Goal: Communication & Community: Answer question/provide support

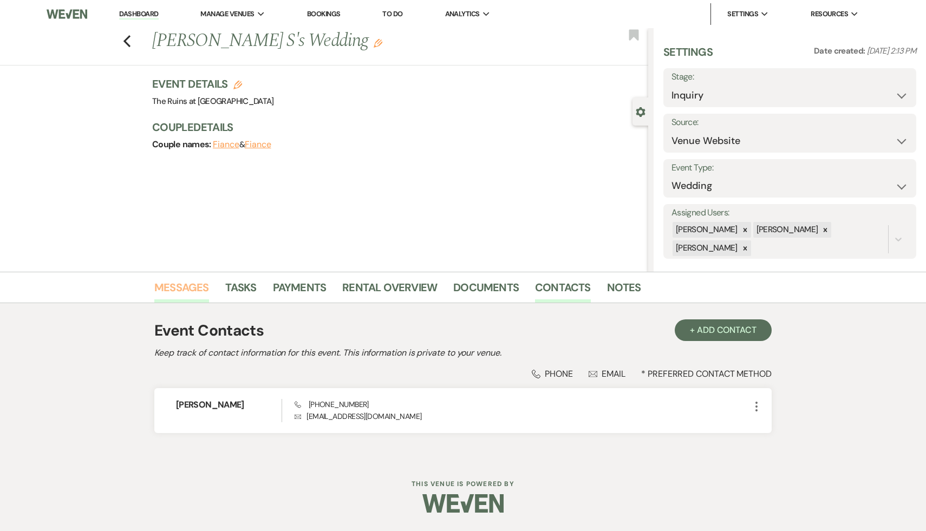
click at [181, 284] on link "Messages" at bounding box center [181, 291] width 55 height 24
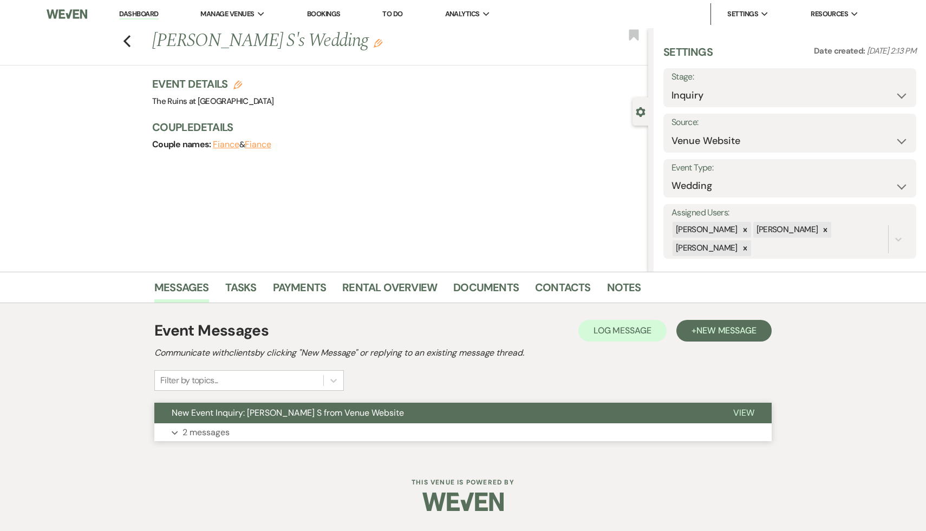
click at [296, 409] on span "New Event Inquiry: [PERSON_NAME] S from Venue Website" at bounding box center [288, 412] width 232 height 11
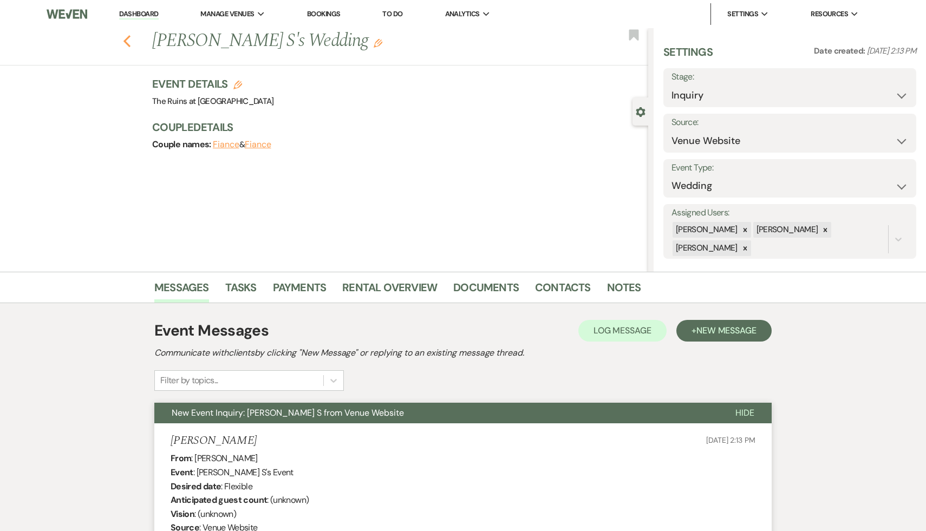
click at [125, 39] on use "button" at bounding box center [127, 41] width 7 height 12
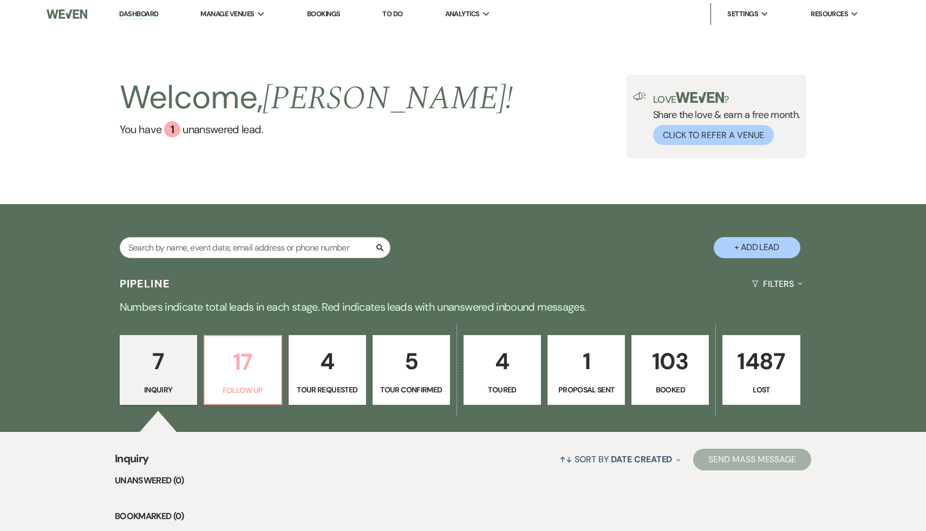
click at [251, 367] on p "17" at bounding box center [242, 362] width 63 height 36
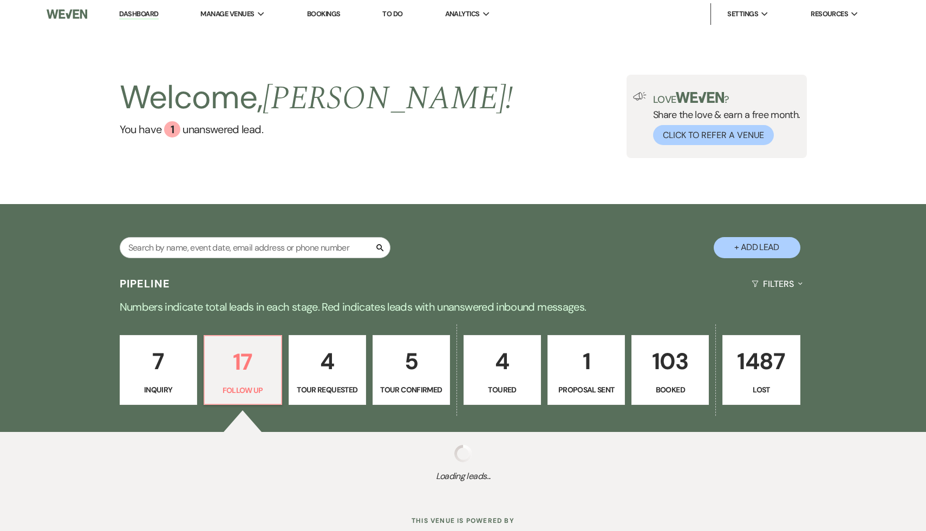
select select "9"
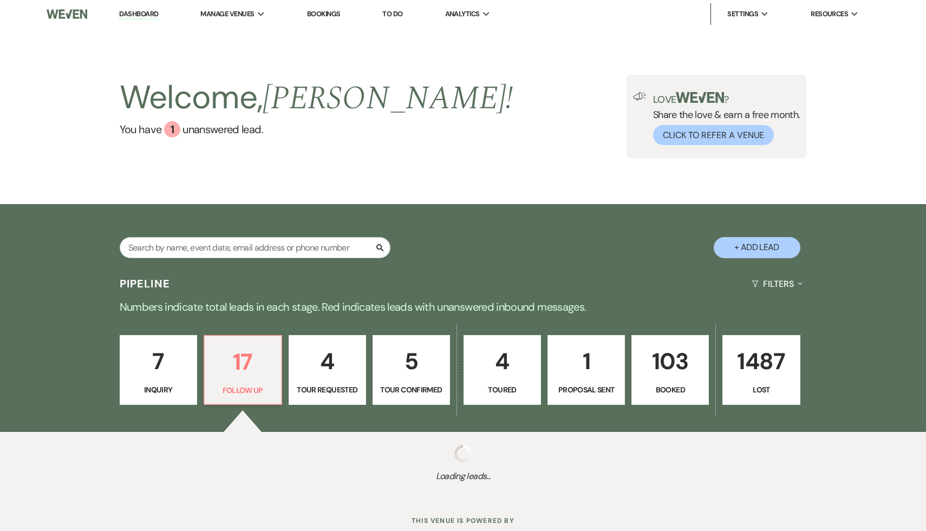
select select "9"
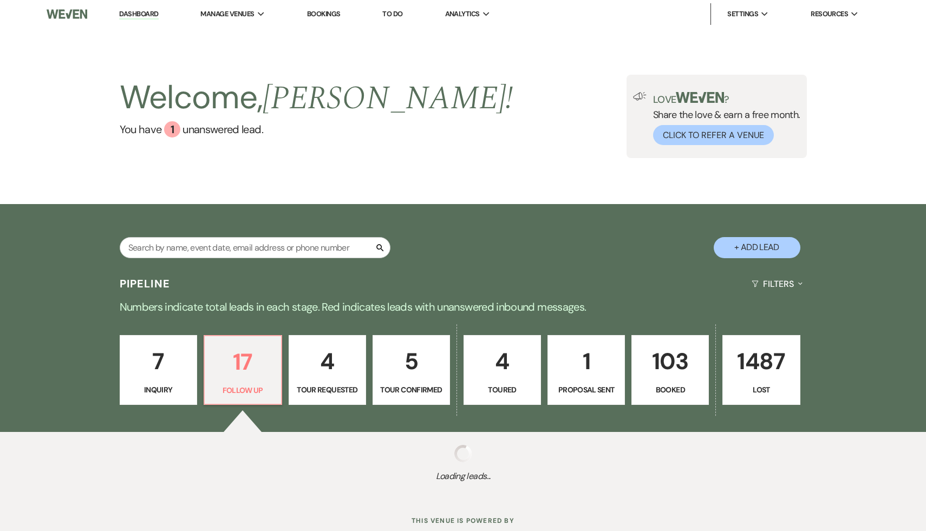
select select "9"
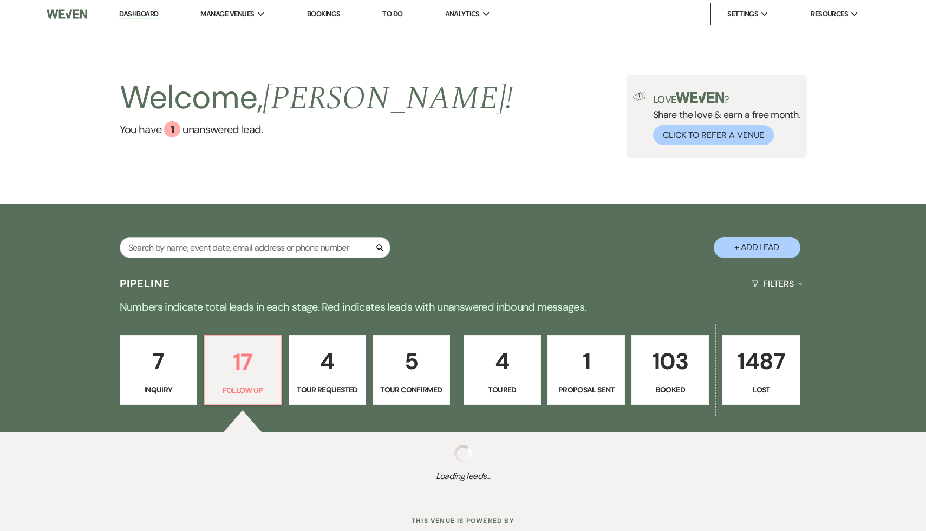
select select "9"
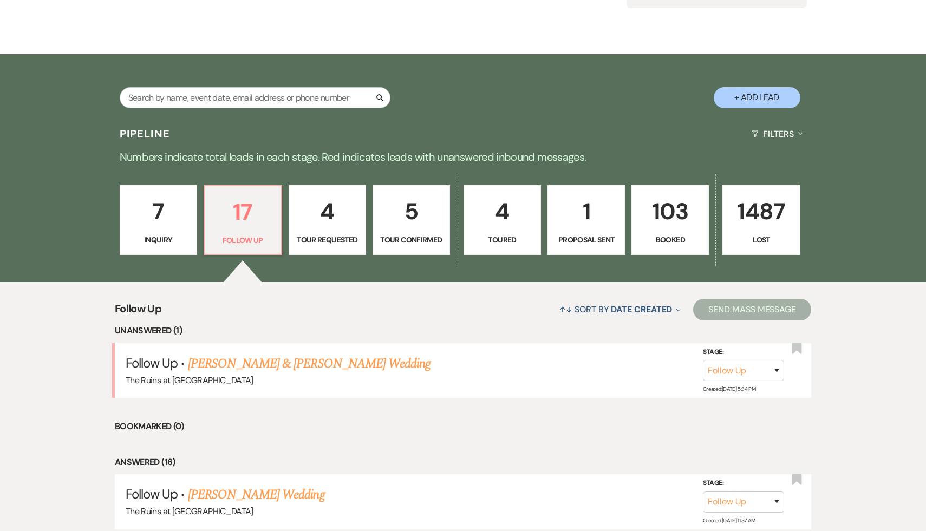
scroll to position [161, 0]
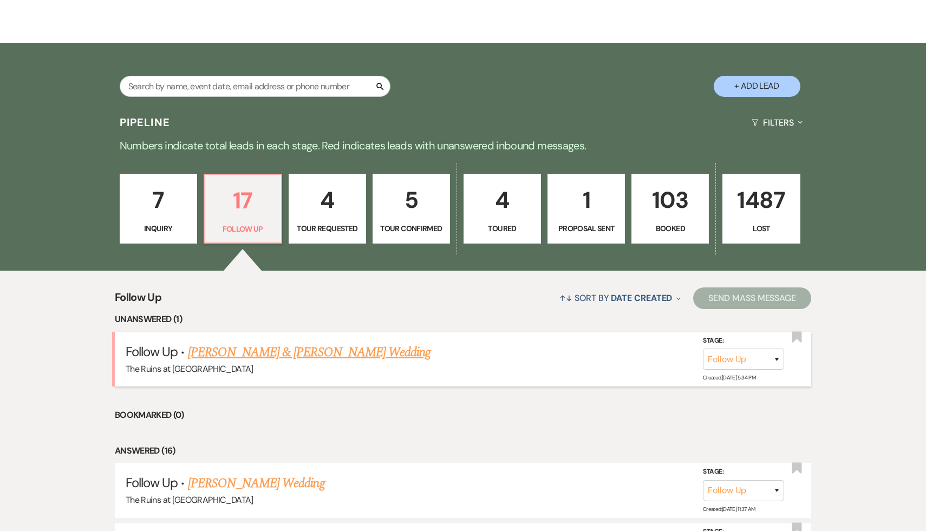
click at [262, 352] on link "[PERSON_NAME] & [PERSON_NAME] Wedding" at bounding box center [309, 353] width 243 height 20
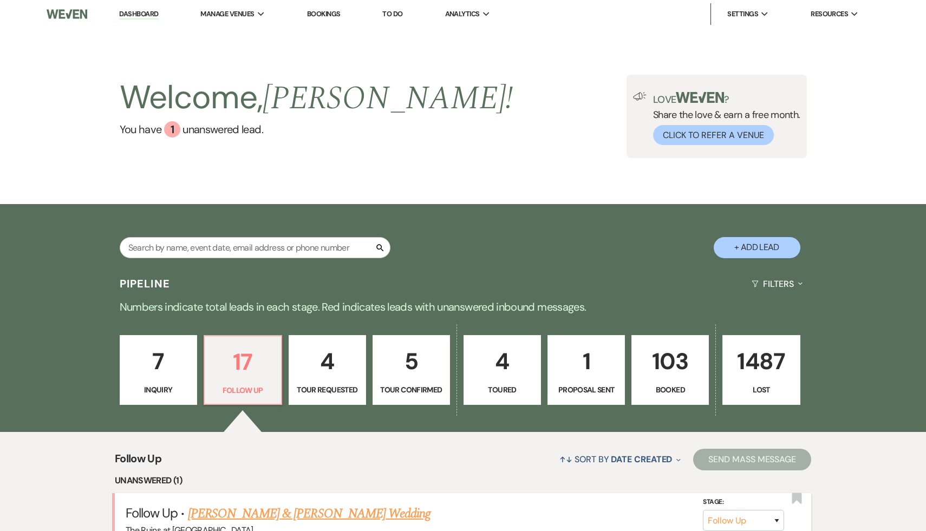
select select "9"
select select "20"
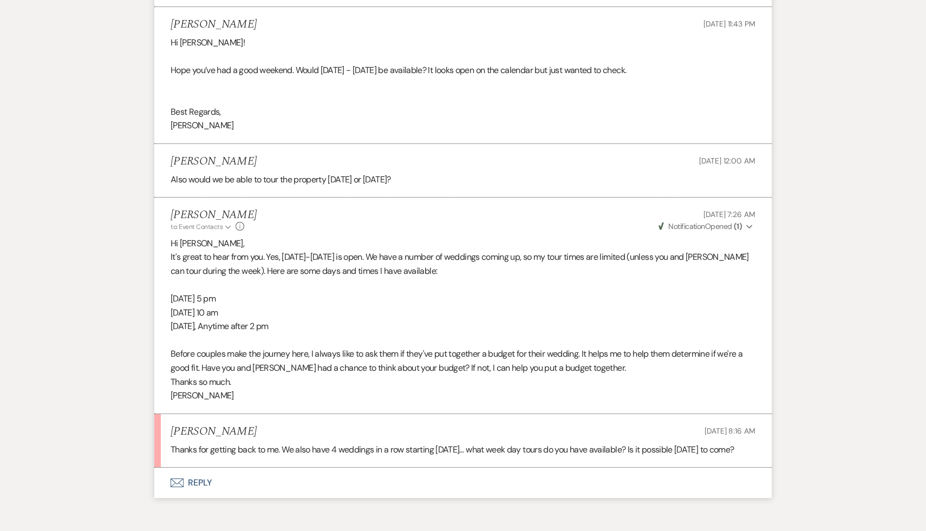
scroll to position [985, 0]
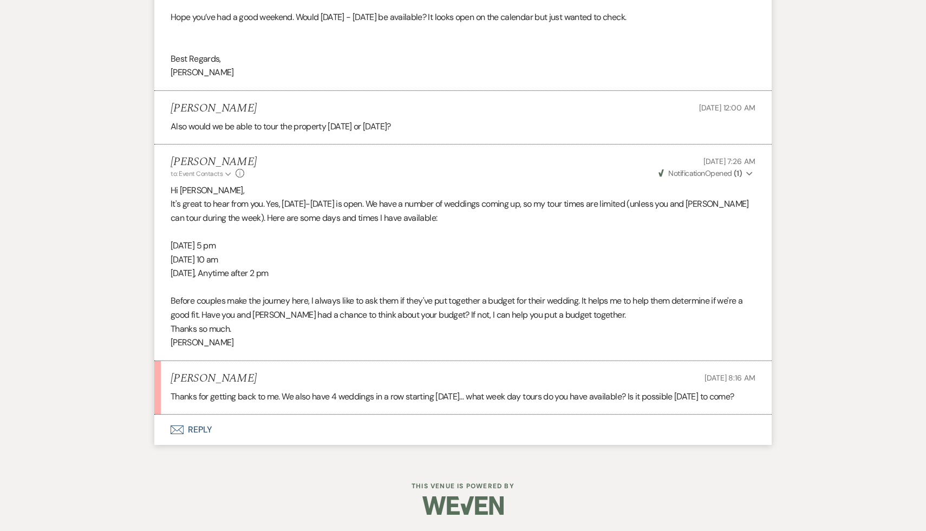
click at [202, 430] on button "Envelope Reply" at bounding box center [463, 430] width 618 height 30
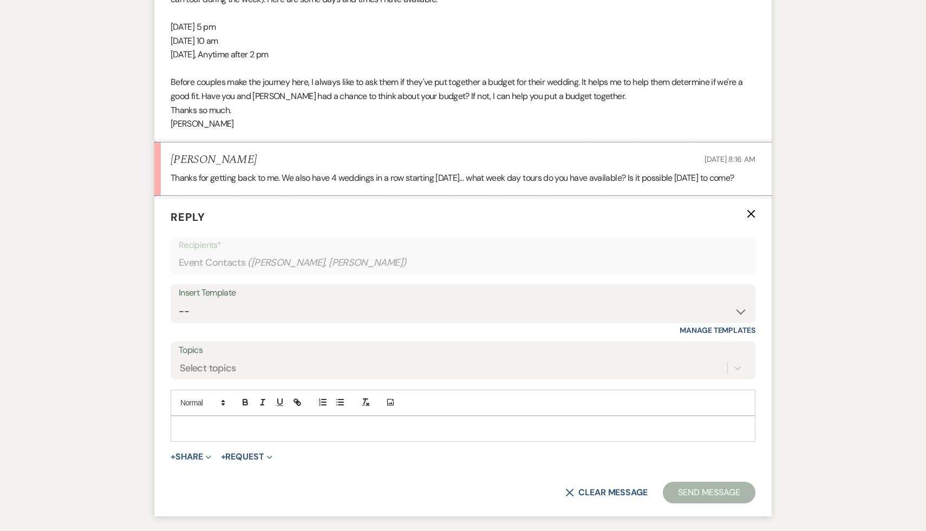
scroll to position [1192, 0]
click at [233, 433] on p at bounding box center [463, 427] width 568 height 12
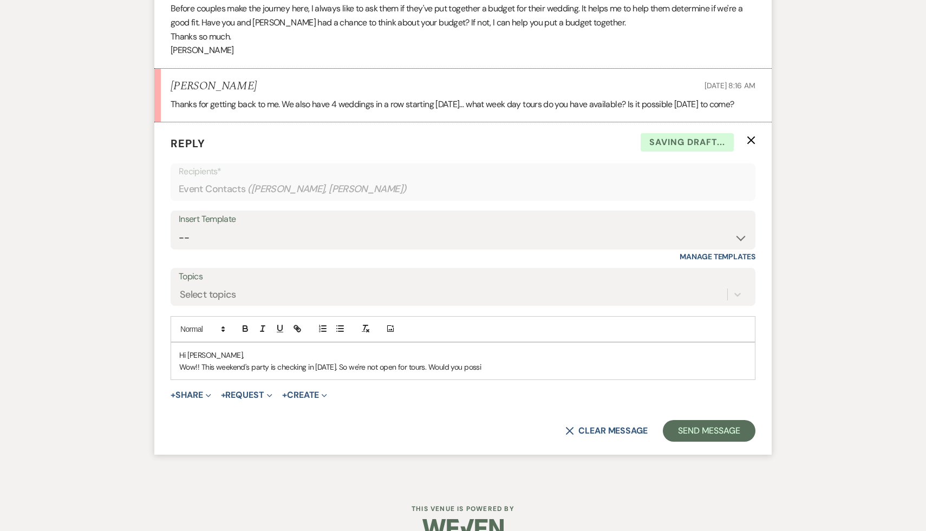
scroll to position [1360, 0]
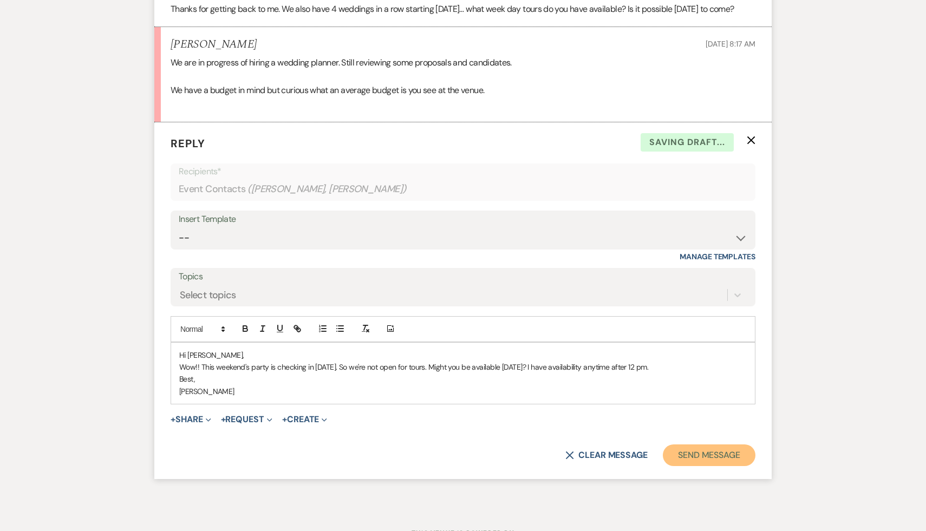
click at [727, 466] on button "Send Message" at bounding box center [709, 456] width 93 height 22
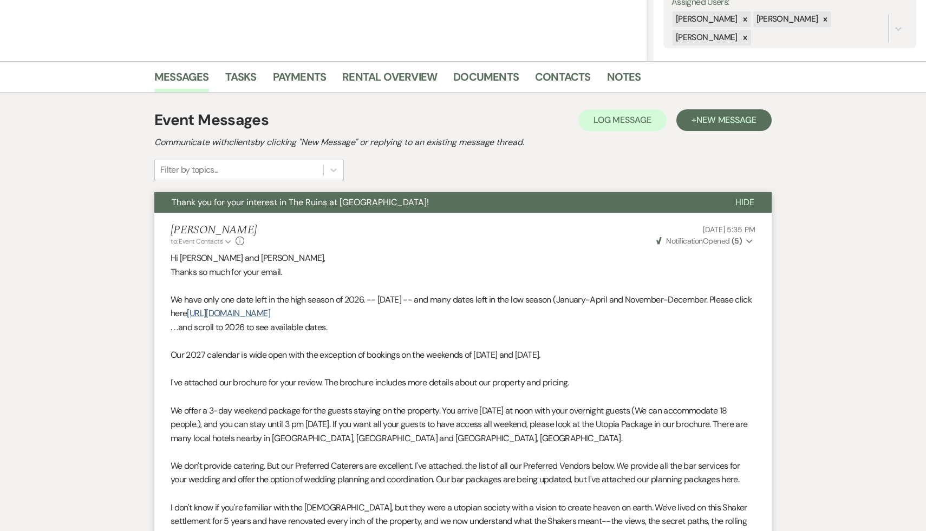
scroll to position [0, 0]
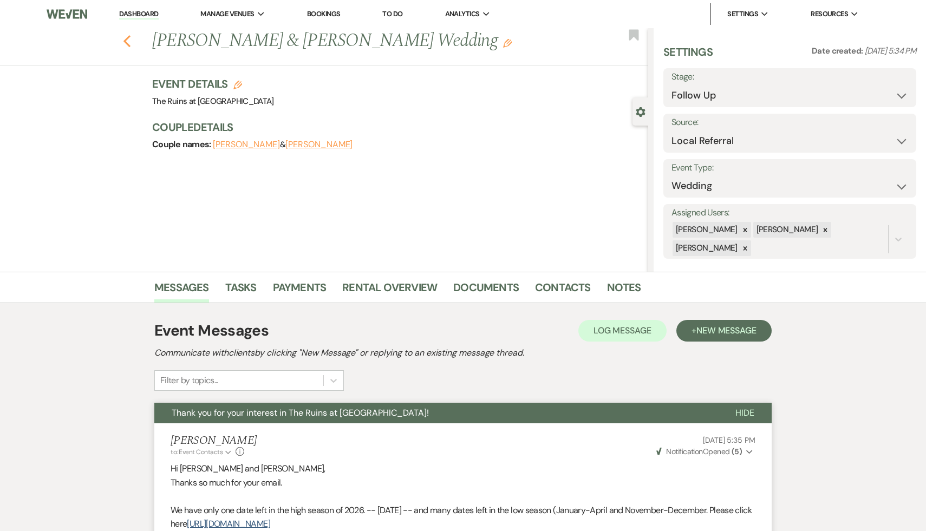
click at [126, 41] on icon "Previous" at bounding box center [127, 41] width 8 height 13
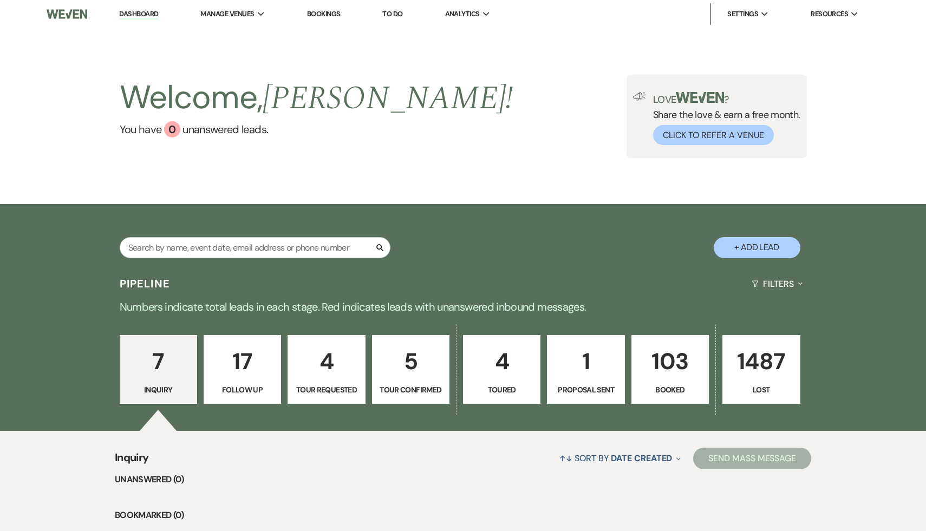
click at [251, 363] on p "17" at bounding box center [242, 361] width 63 height 36
select select "9"
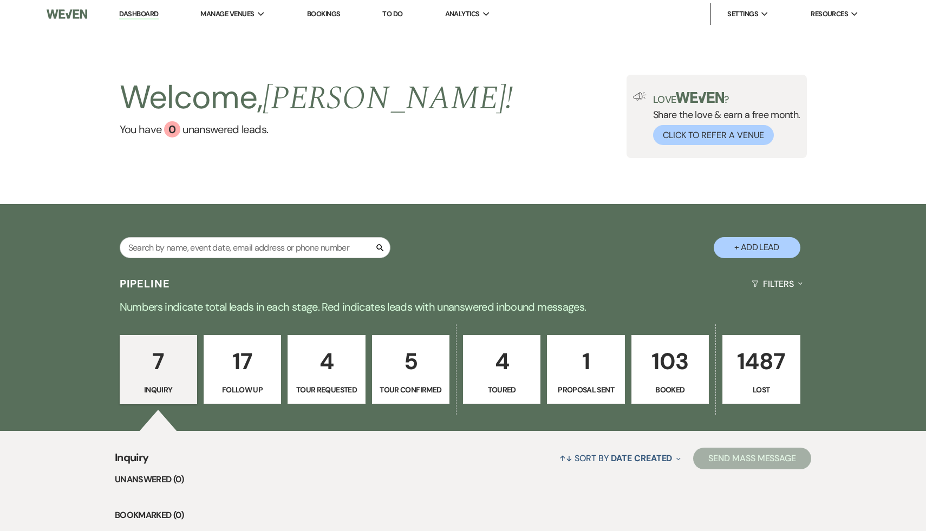
select select "9"
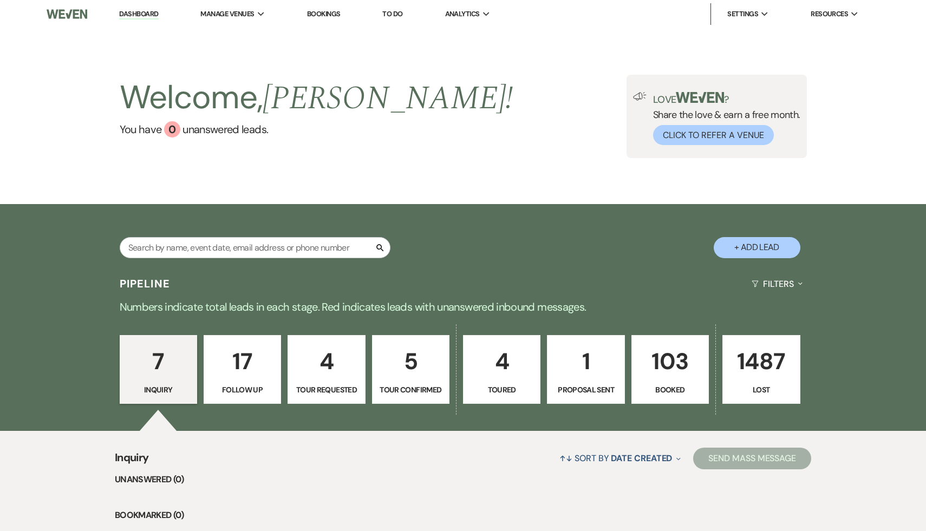
select select "9"
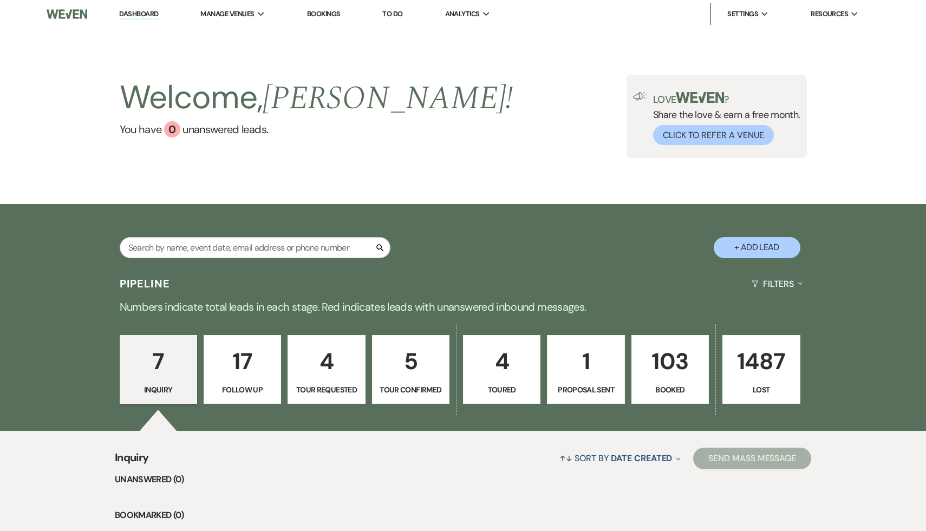
select select "9"
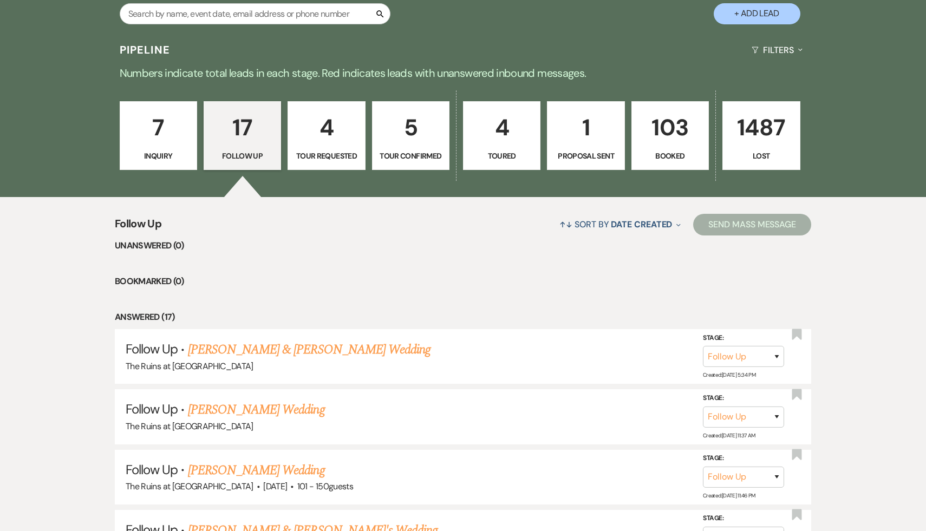
scroll to position [237, 0]
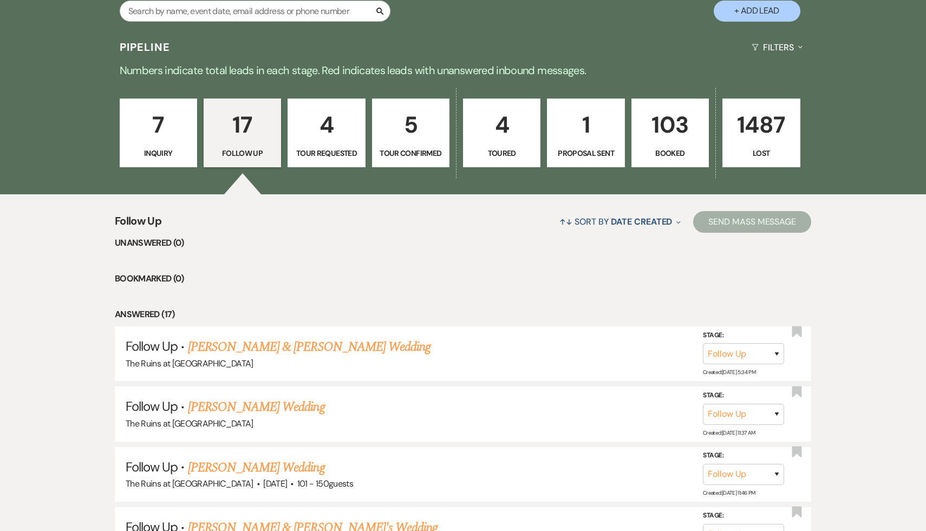
click at [437, 283] on li "Bookmarked (0)" at bounding box center [463, 279] width 697 height 14
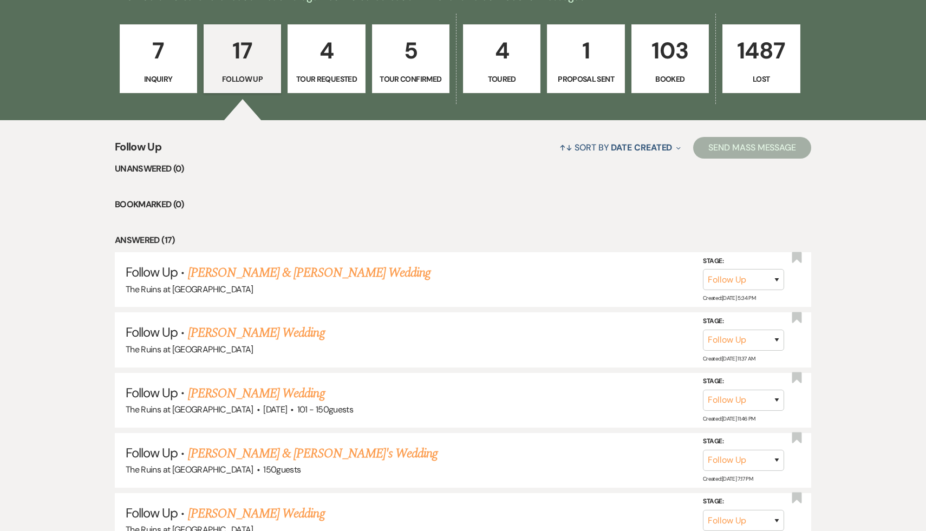
scroll to position [308, 0]
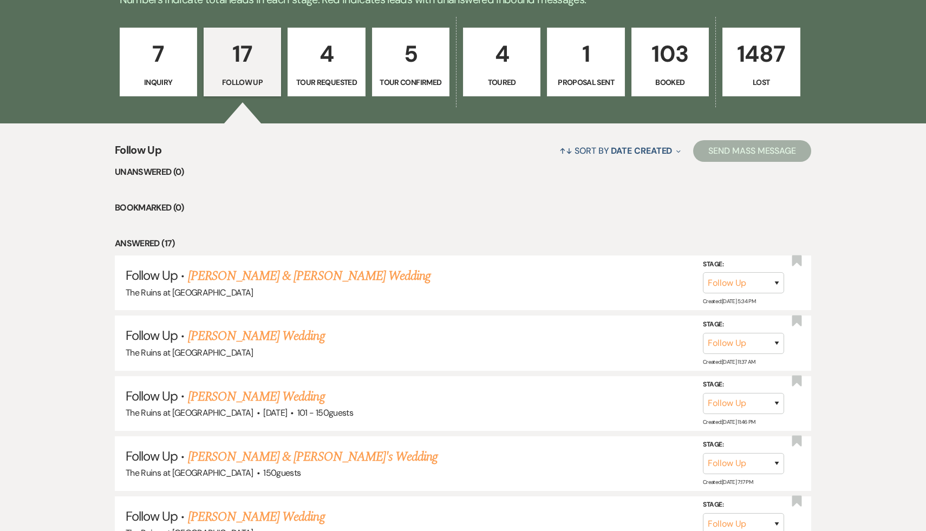
click at [451, 206] on li "Bookmarked (0)" at bounding box center [463, 208] width 697 height 14
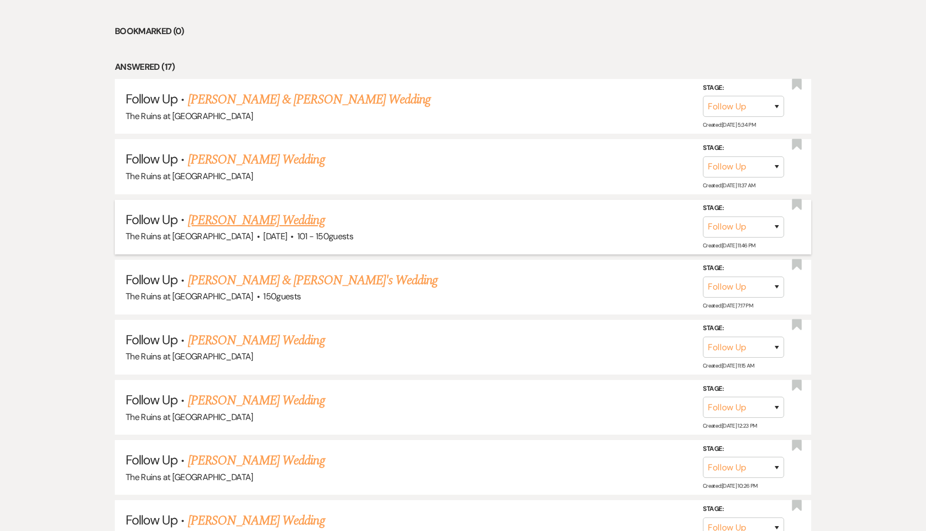
scroll to position [525, 0]
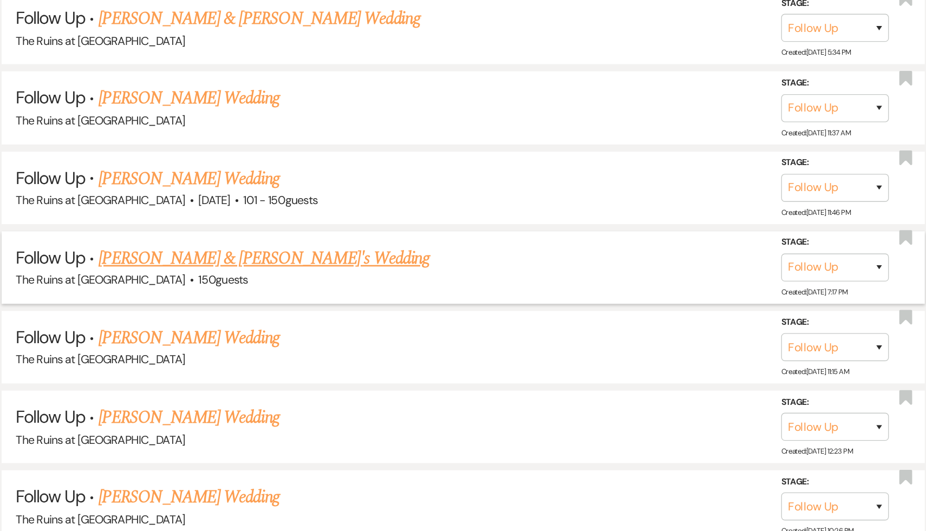
click at [325, 237] on link "[PERSON_NAME] & [PERSON_NAME]'s Wedding" at bounding box center [313, 240] width 250 height 20
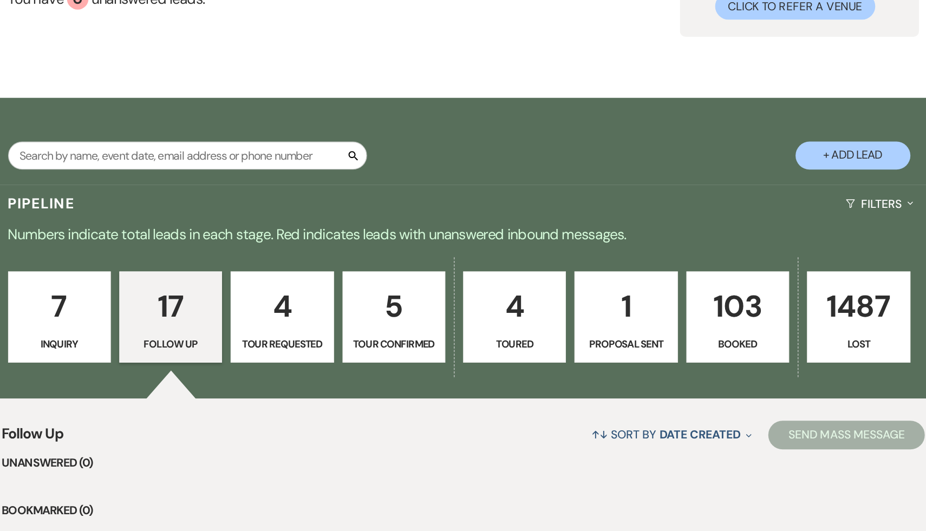
select select "9"
select select "6"
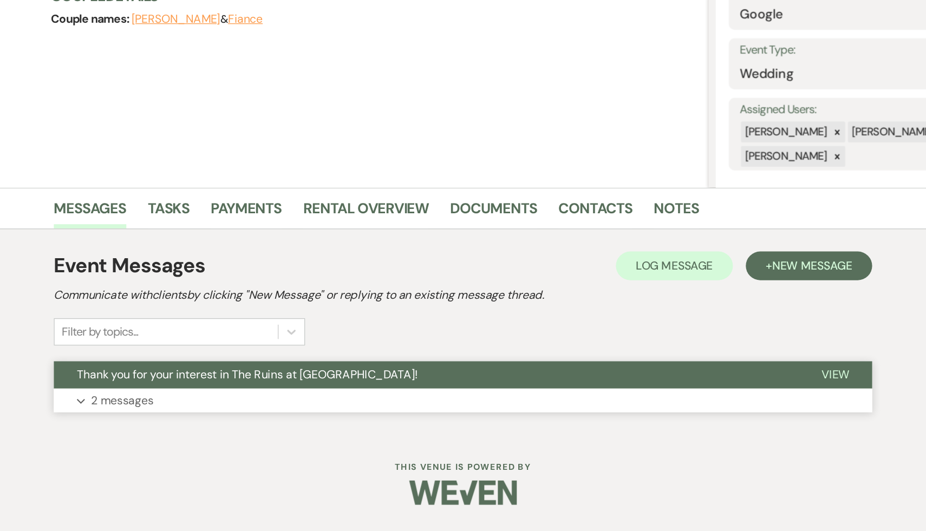
click at [303, 408] on span "Thank you for your interest in The Ruins at [GEOGRAPHIC_DATA]!" at bounding box center [300, 412] width 257 height 11
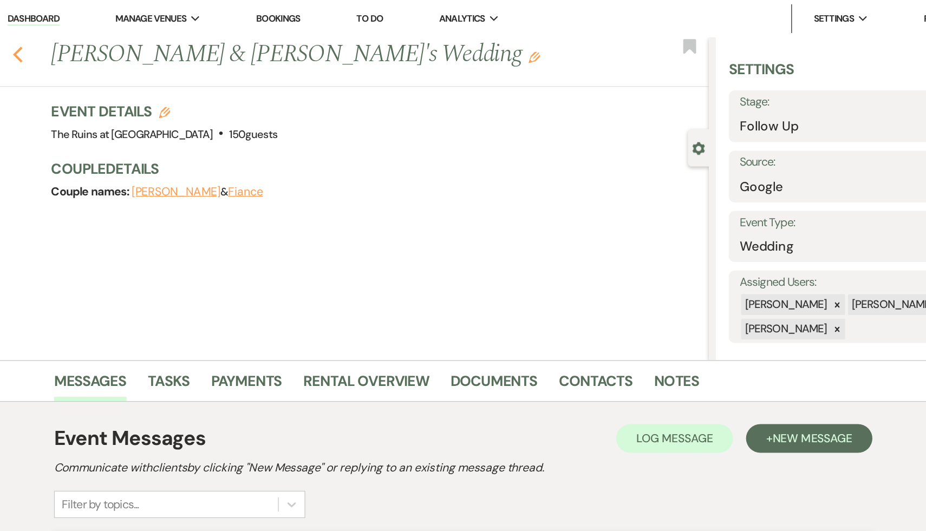
click at [125, 41] on use "button" at bounding box center [127, 41] width 7 height 12
select select "9"
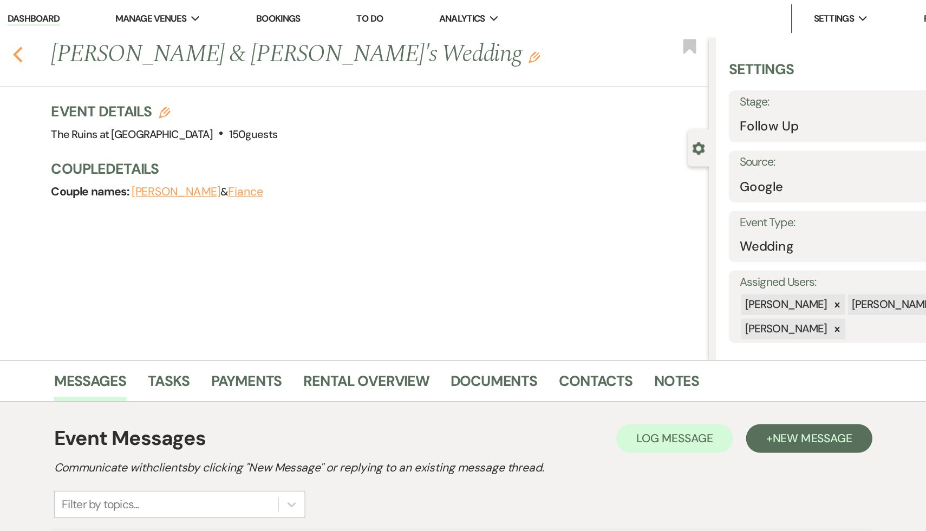
select select "9"
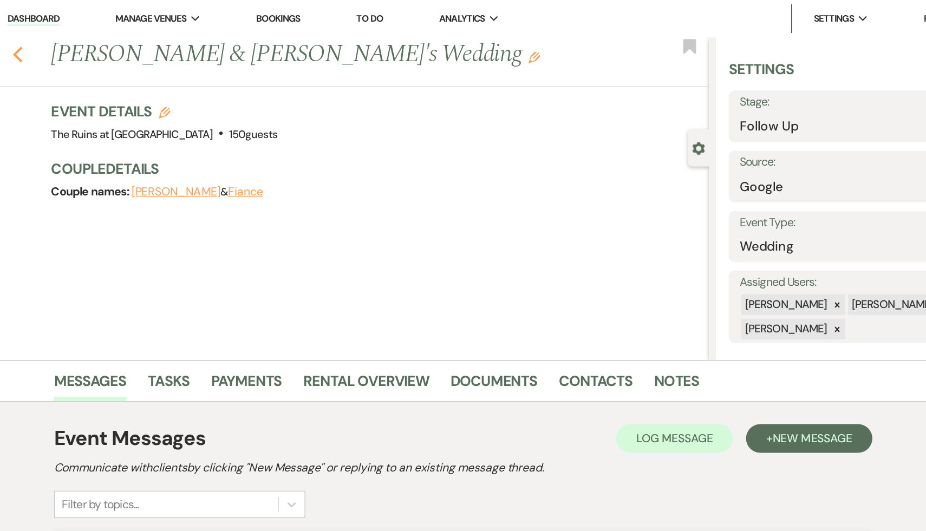
select select "9"
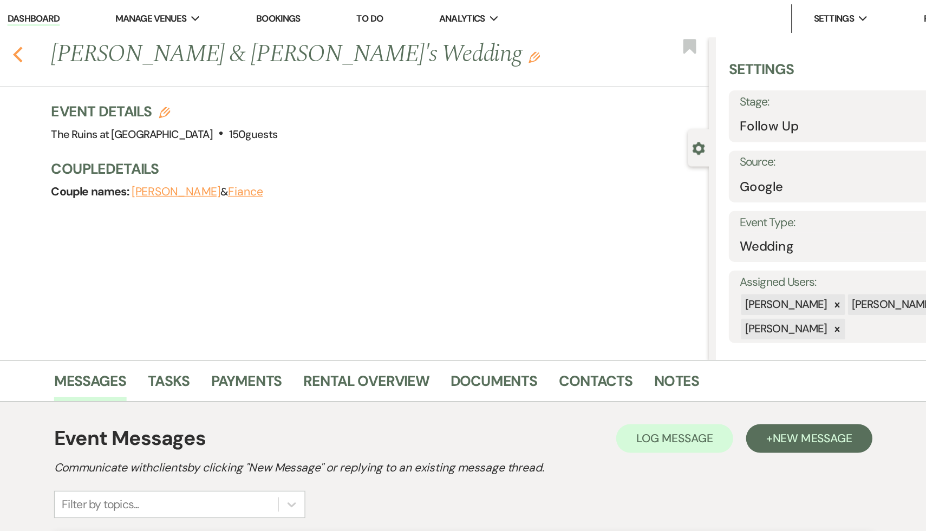
select select "9"
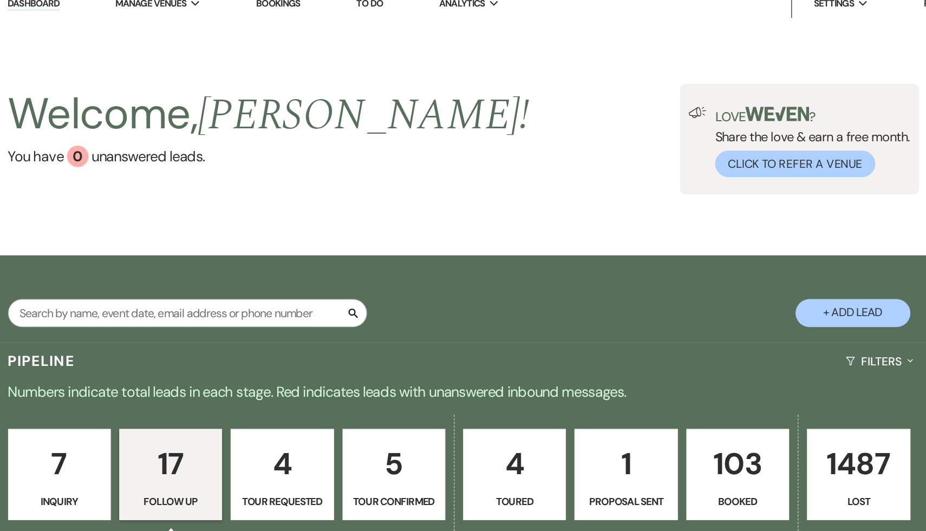
scroll to position [4, 0]
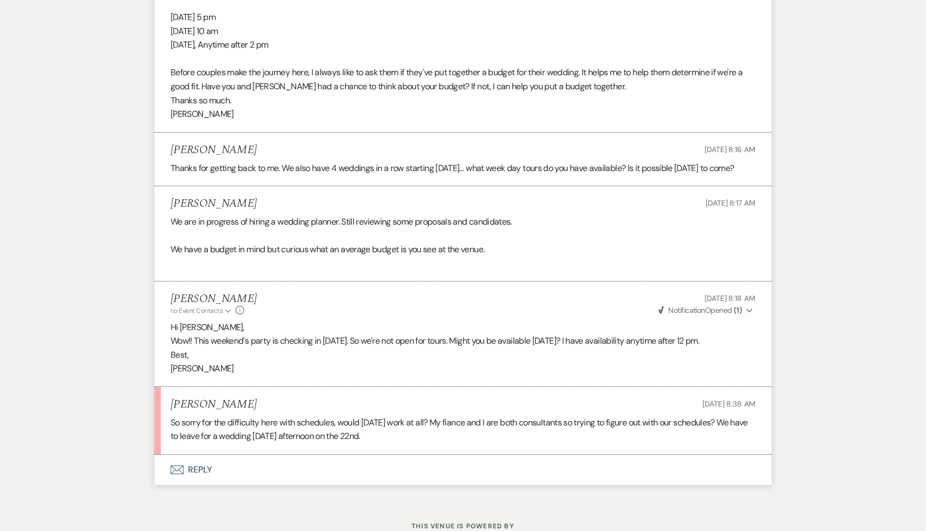
scroll to position [1254, 0]
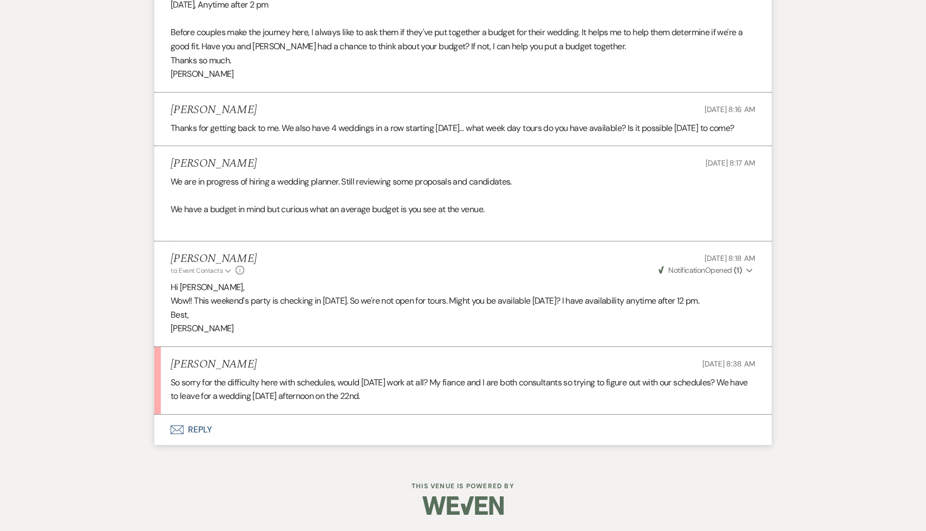
click at [194, 431] on button "Envelope Reply" at bounding box center [463, 430] width 618 height 30
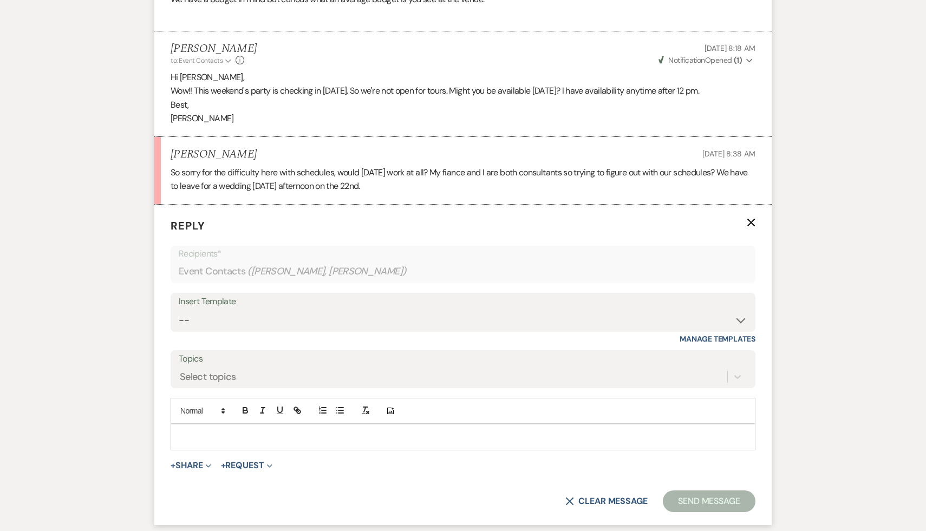
scroll to position [1476, 0]
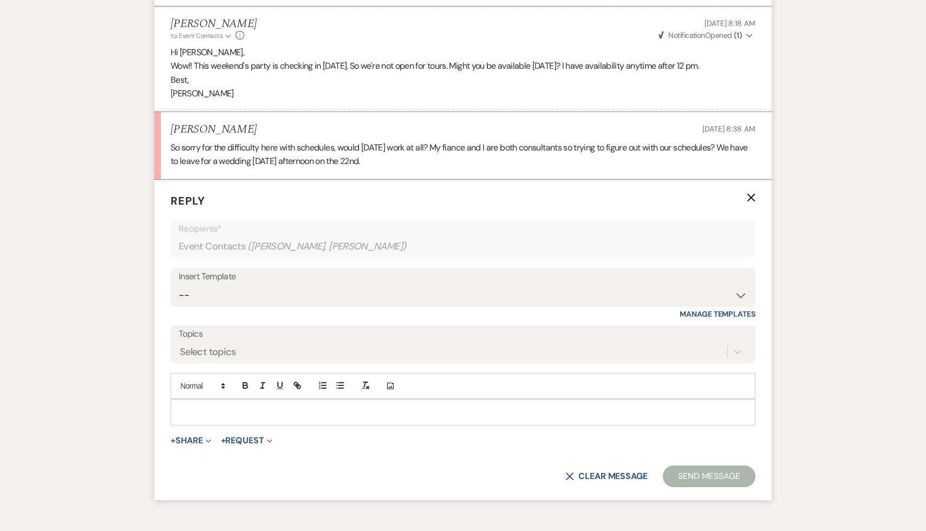
click at [281, 418] on p at bounding box center [463, 412] width 568 height 12
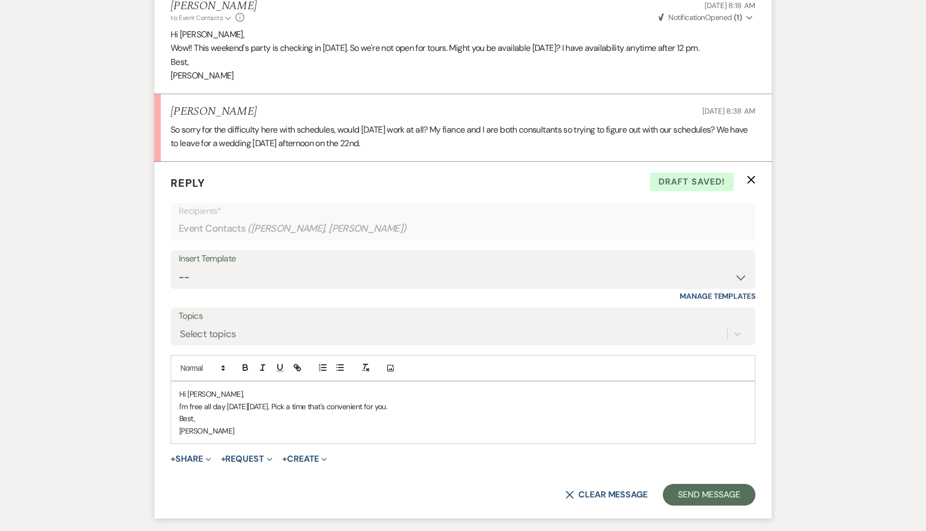
scroll to position [1502, 0]
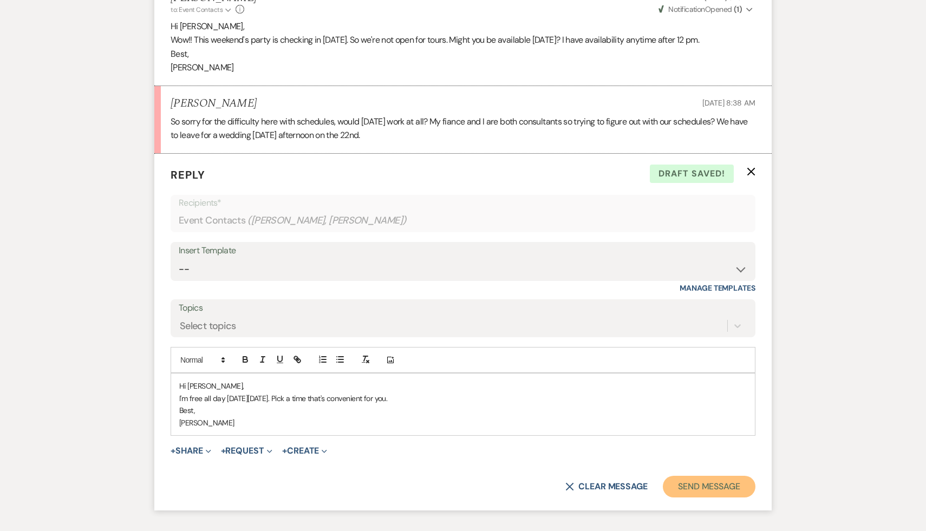
click at [732, 498] on button "Send Message" at bounding box center [709, 487] width 93 height 22
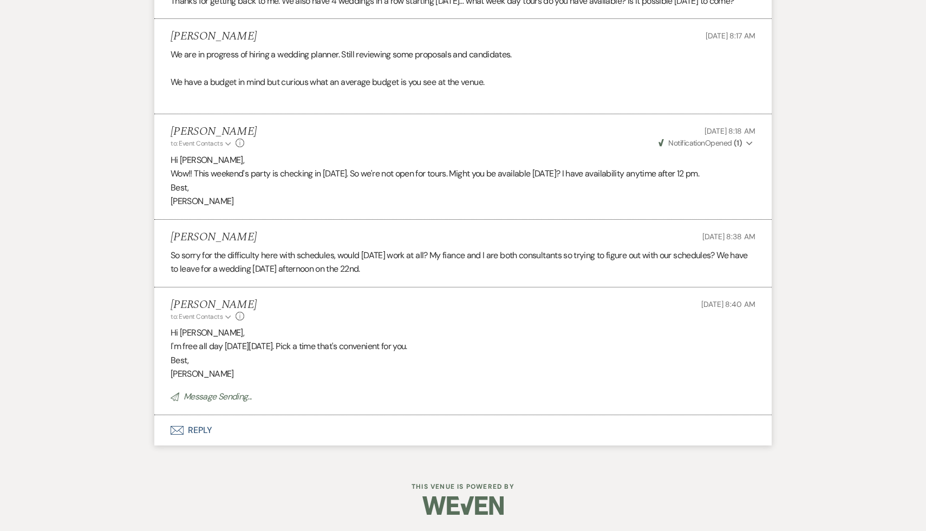
scroll to position [1382, 0]
